Goal: Task Accomplishment & Management: Manage account settings

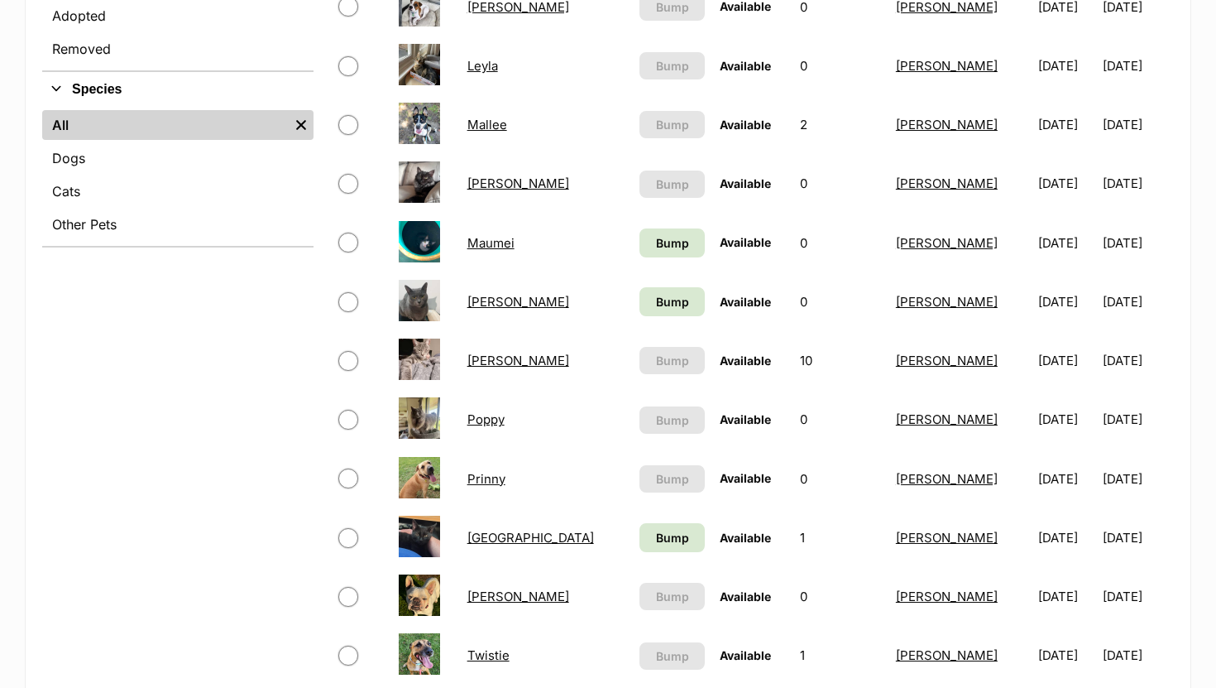
scroll to position [601, 0]
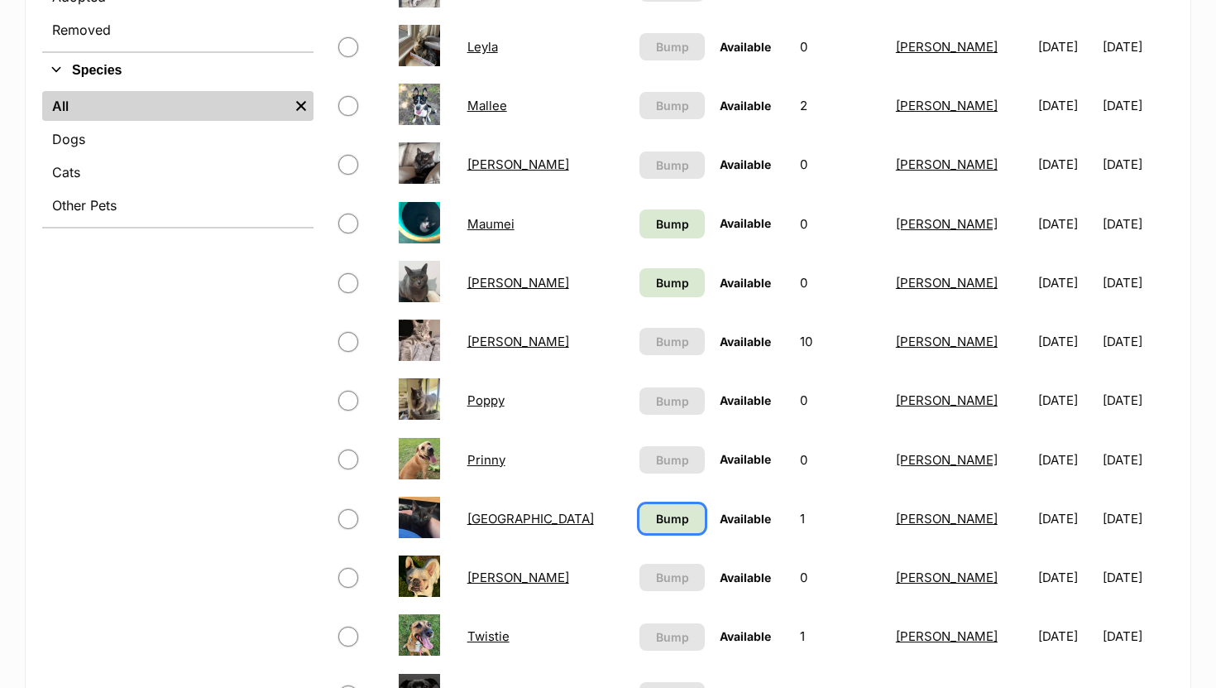
click at [656, 518] on span "Bump" at bounding box center [672, 518] width 33 height 17
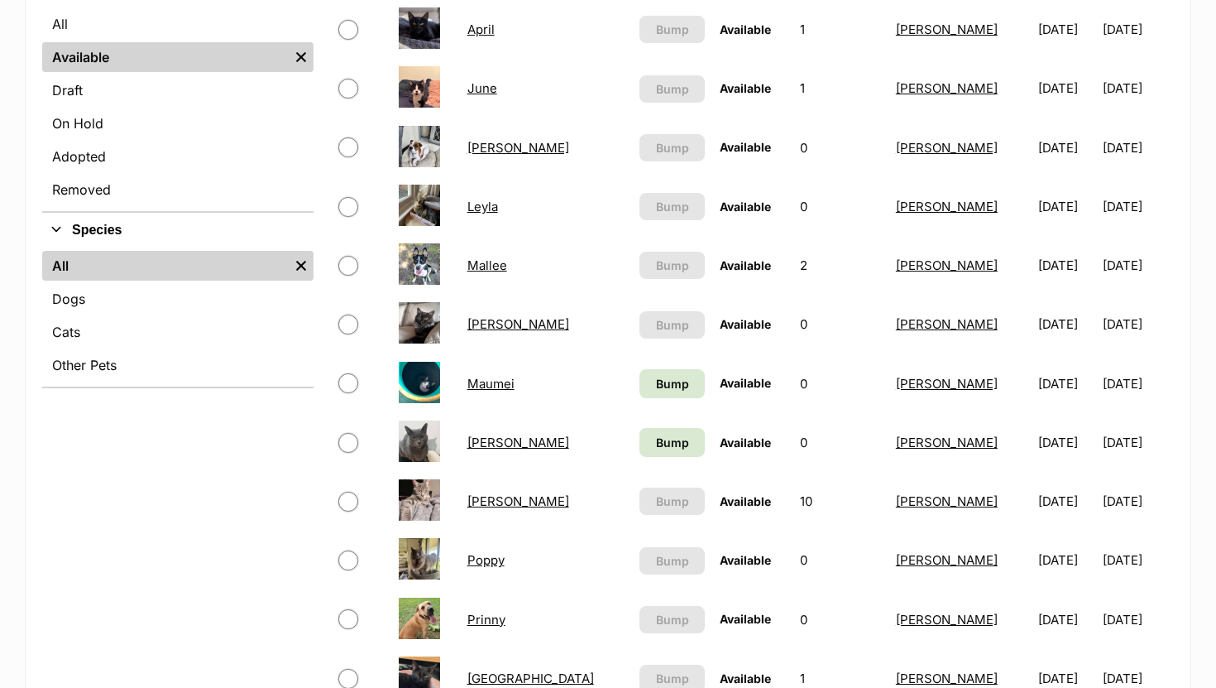
scroll to position [446, 0]
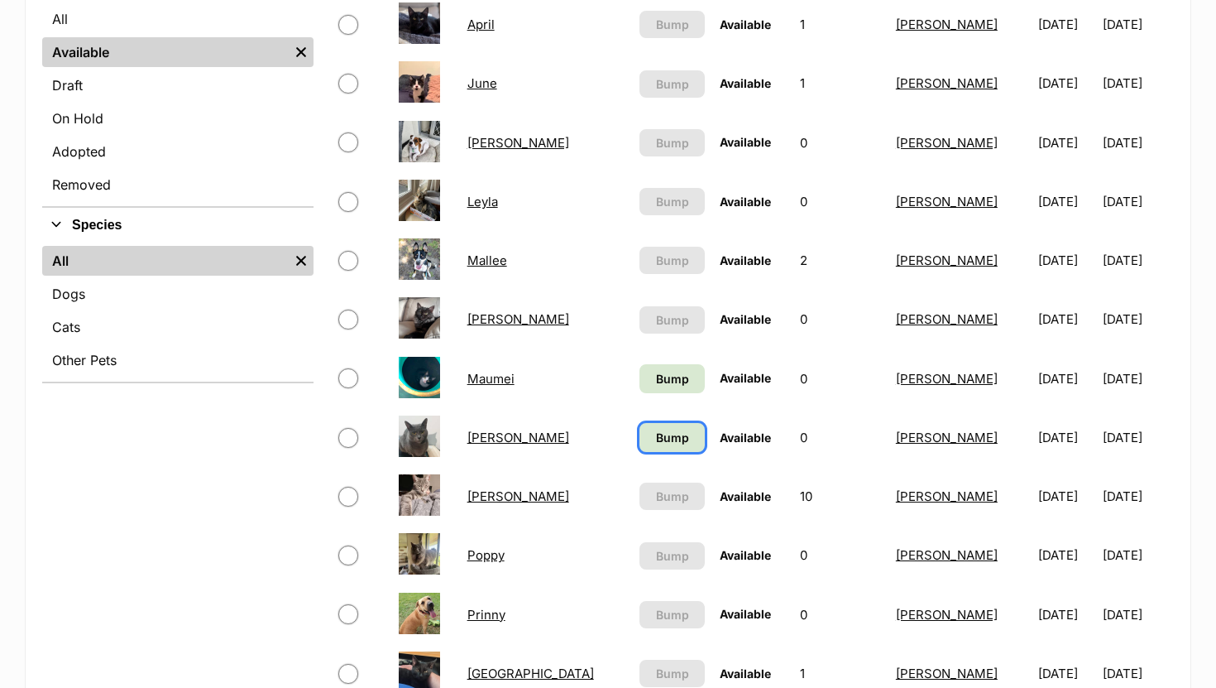
click at [640, 434] on link "Bump" at bounding box center [672, 437] width 65 height 29
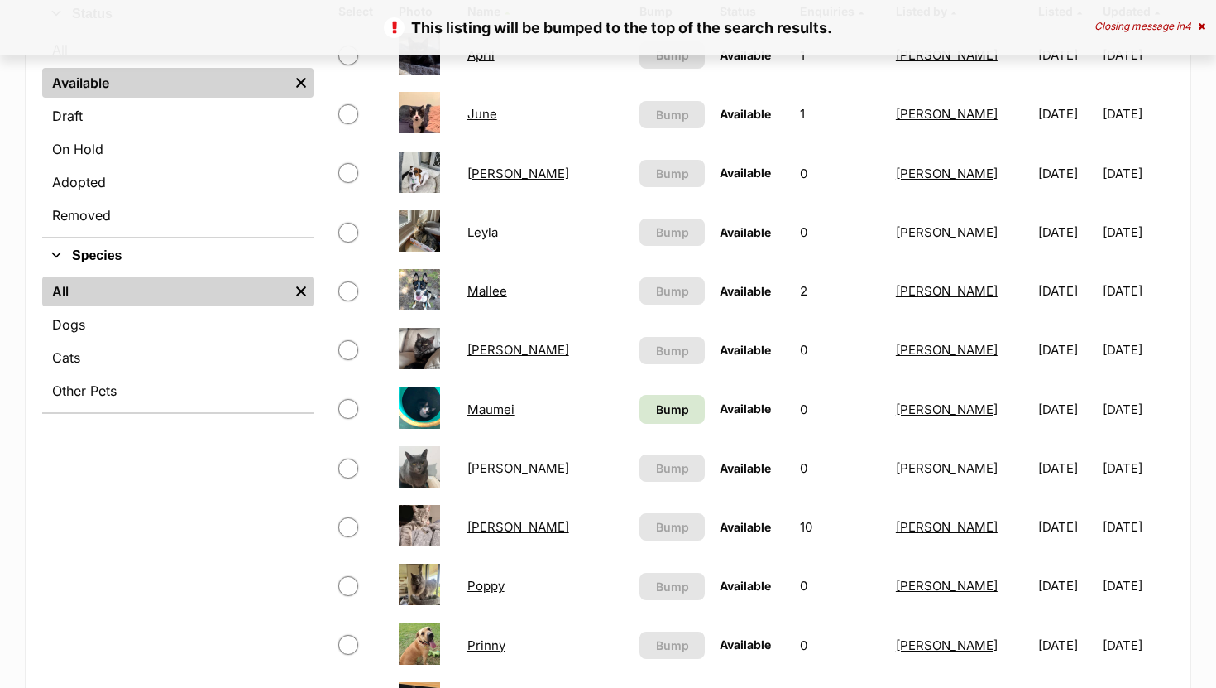
scroll to position [419, 0]
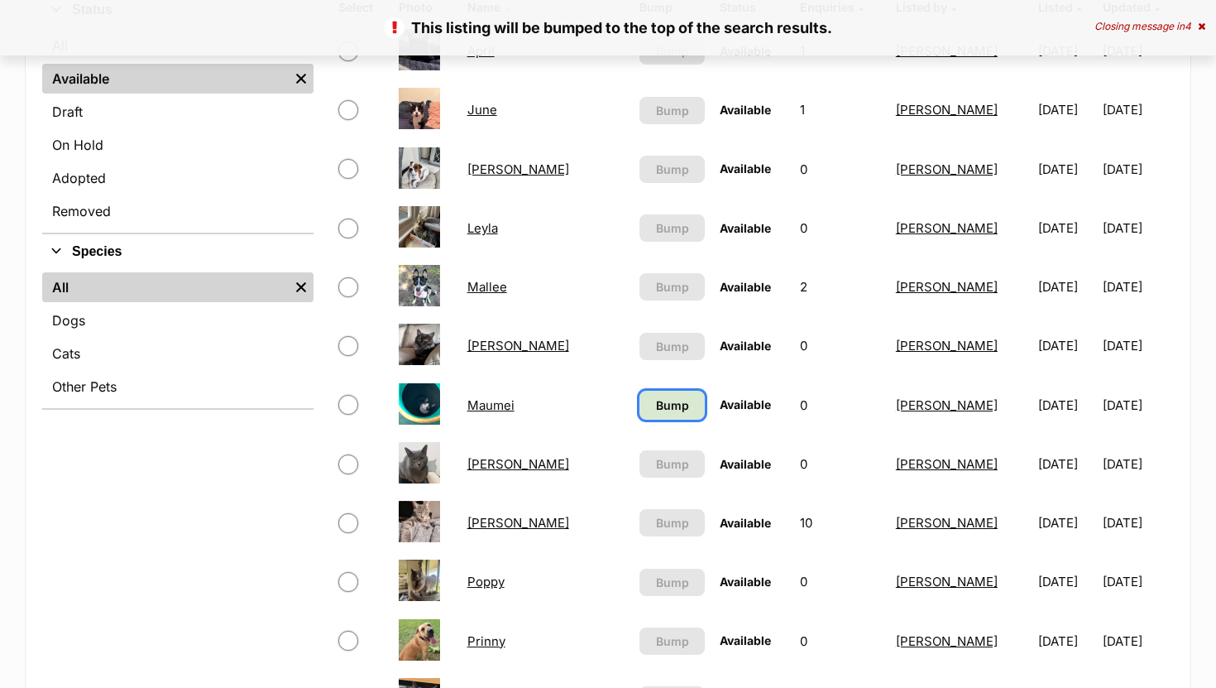
click at [656, 405] on span "Bump" at bounding box center [672, 404] width 33 height 17
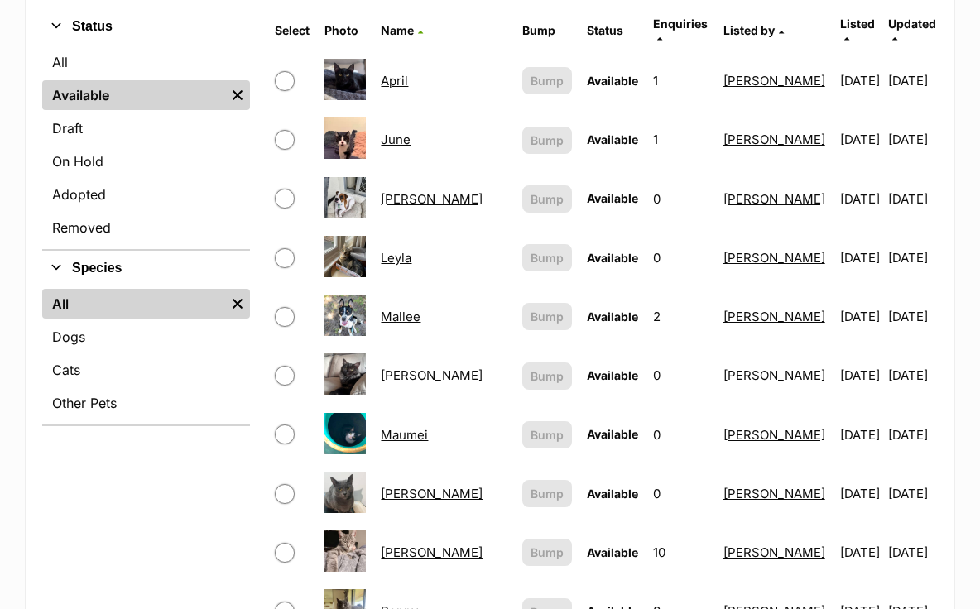
scroll to position [404, 0]
click at [416, 367] on link "[PERSON_NAME]" at bounding box center [432, 375] width 102 height 16
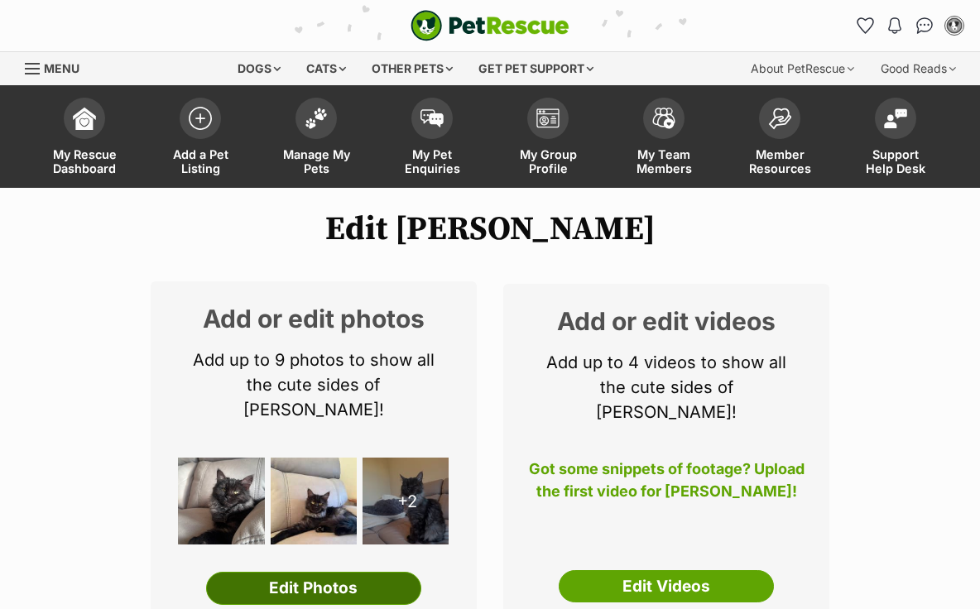
click at [347, 572] on link "Edit Photos" at bounding box center [313, 588] width 215 height 33
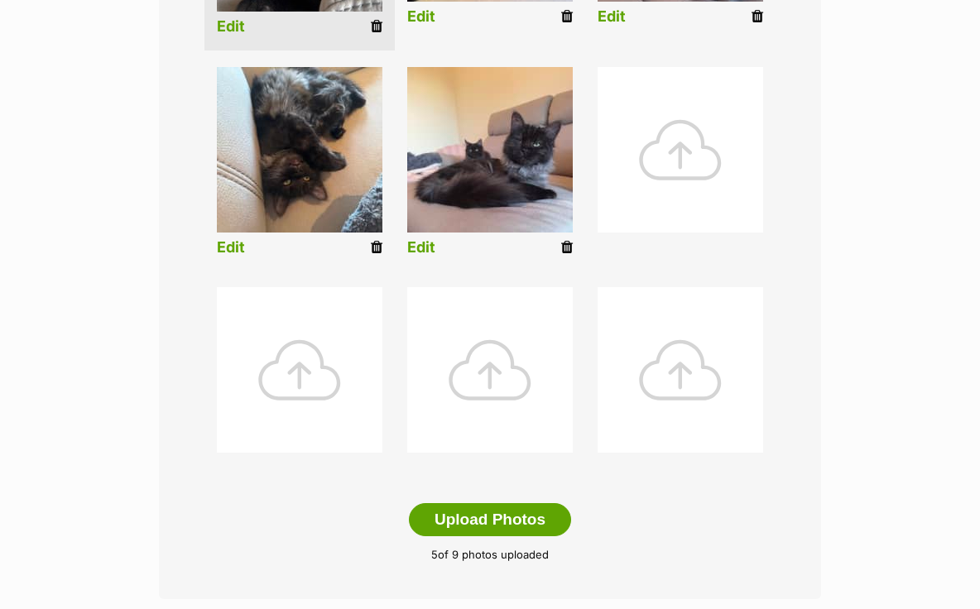
scroll to position [616, 0]
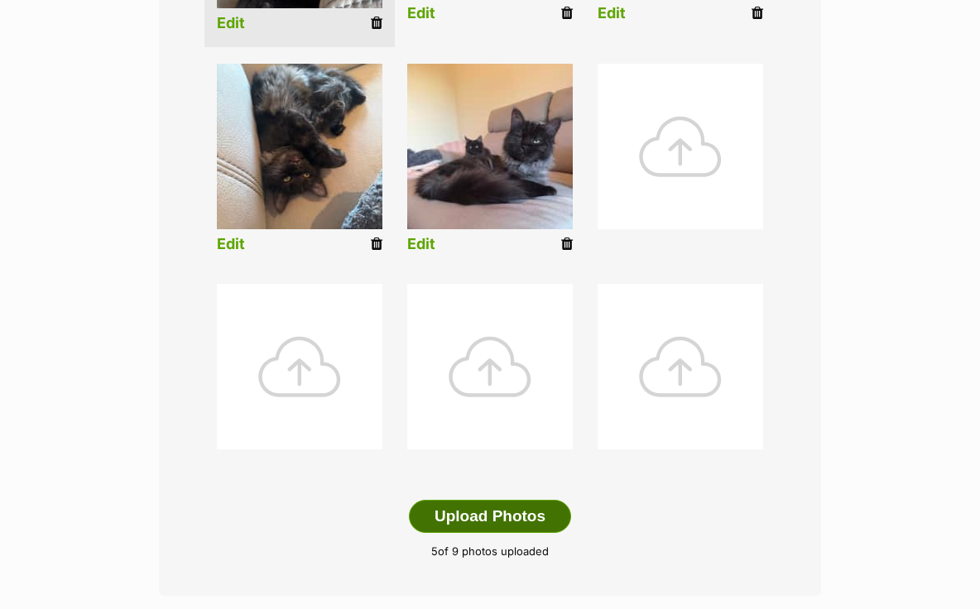
click at [523, 515] on button "Upload Photos" at bounding box center [490, 516] width 162 height 33
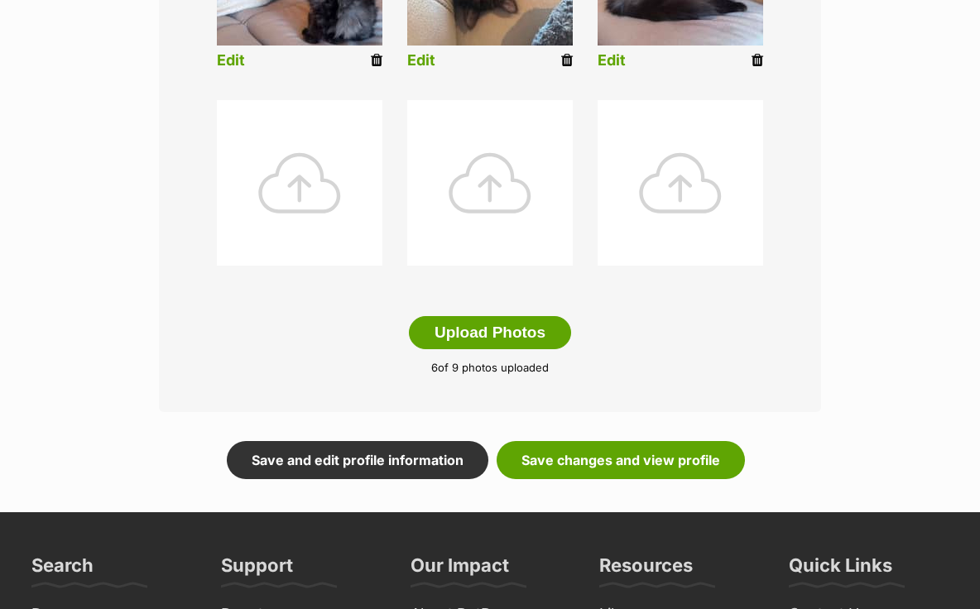
scroll to position [806, 0]
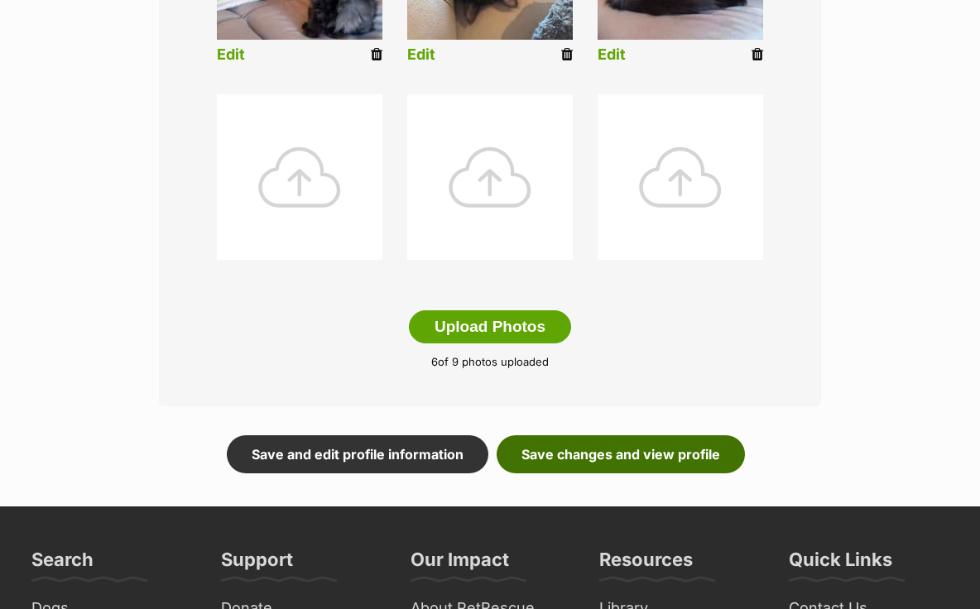
click at [573, 462] on link "Save changes and view profile" at bounding box center [620, 454] width 248 height 38
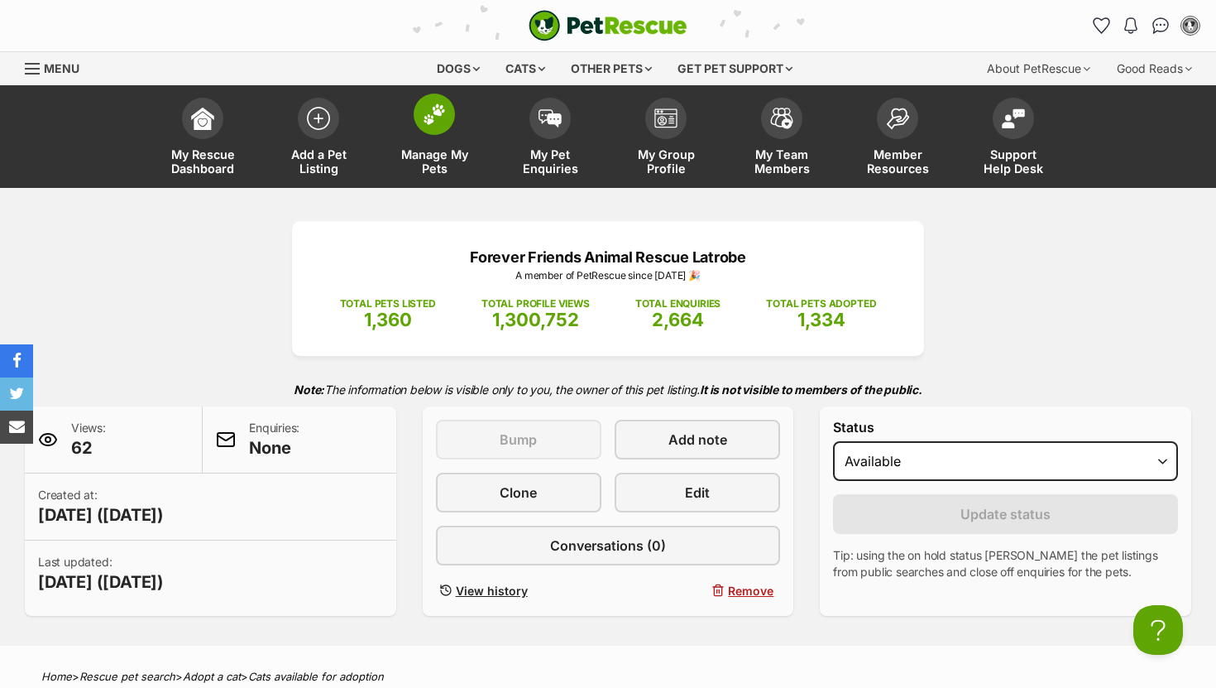
click at [430, 113] on img at bounding box center [434, 114] width 23 height 22
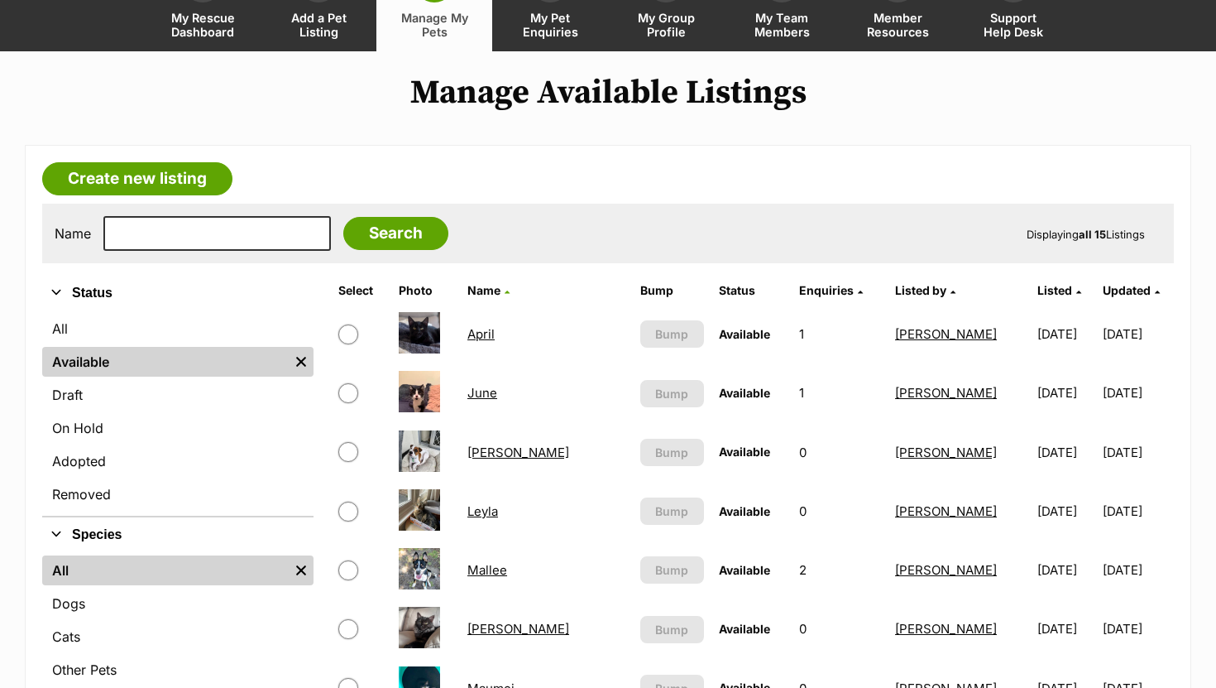
scroll to position [132, 0]
